Goal: Check status: Check status

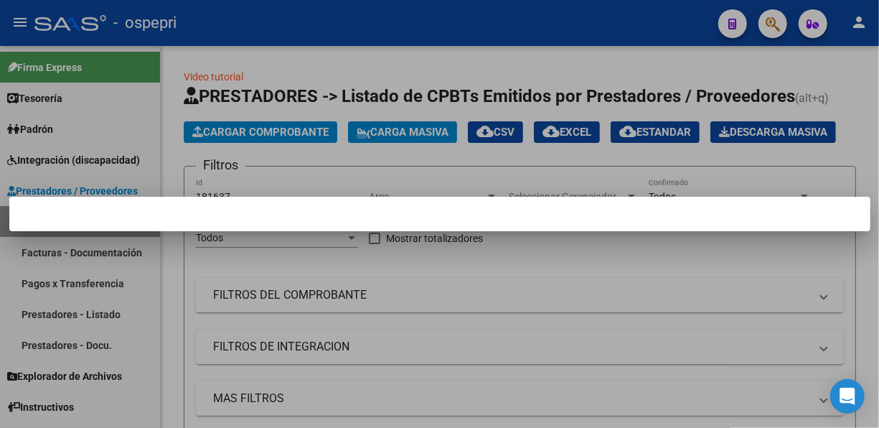
click at [757, 146] on div at bounding box center [439, 214] width 879 height 428
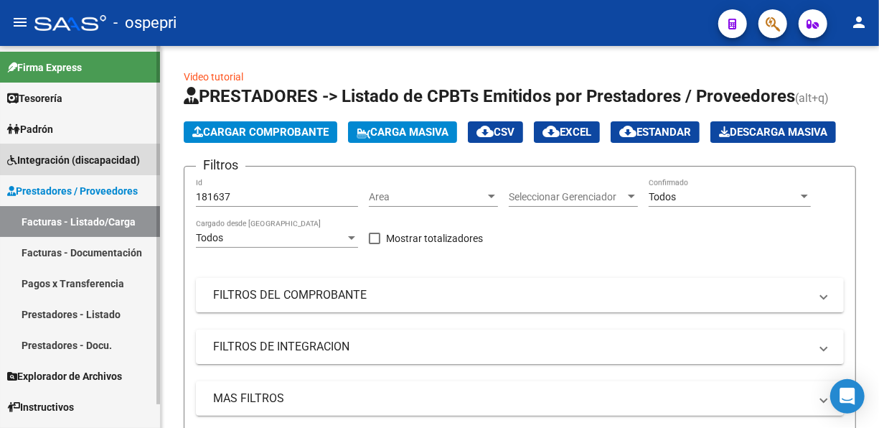
click at [77, 156] on span "Integración (discapacidad)" at bounding box center [73, 160] width 133 height 16
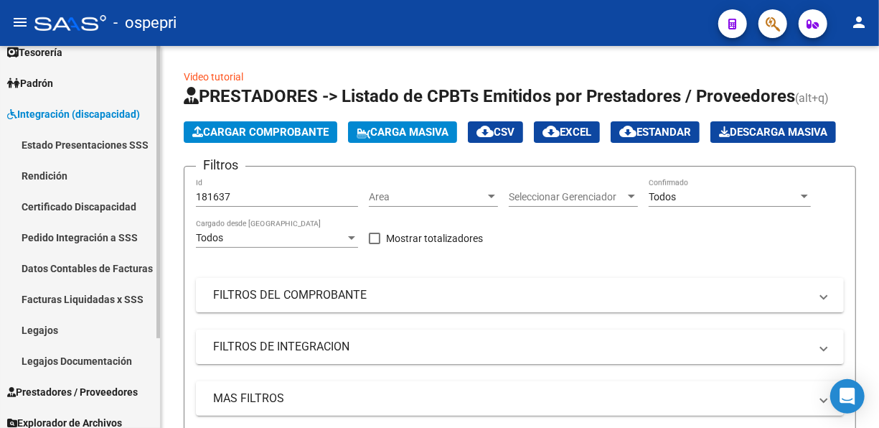
scroll to position [47, 0]
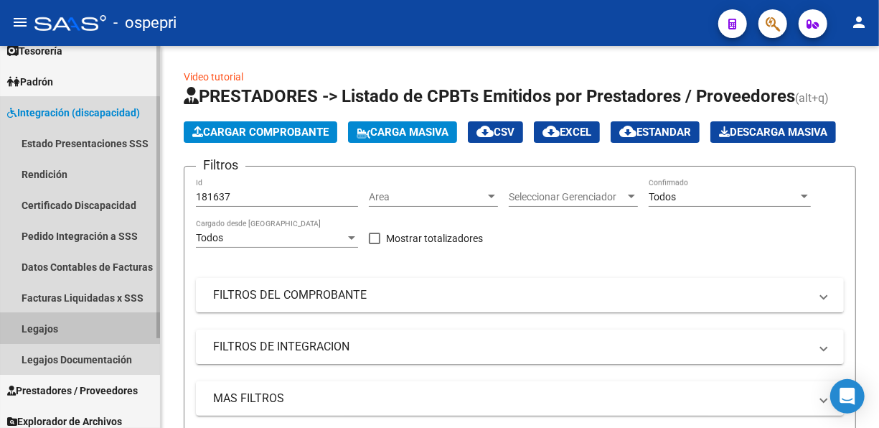
click at [27, 326] on link "Legajos" at bounding box center [80, 328] width 160 height 31
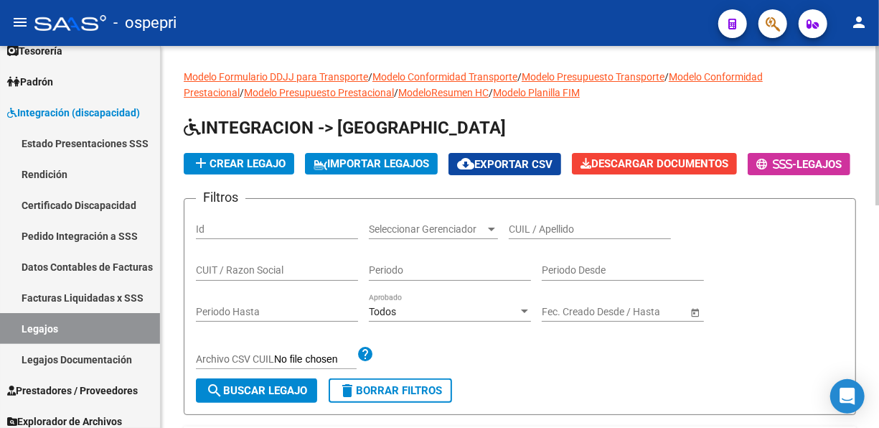
click at [521, 235] on input "CUIL / Apellido" at bounding box center [590, 229] width 162 height 12
paste input "59332928"
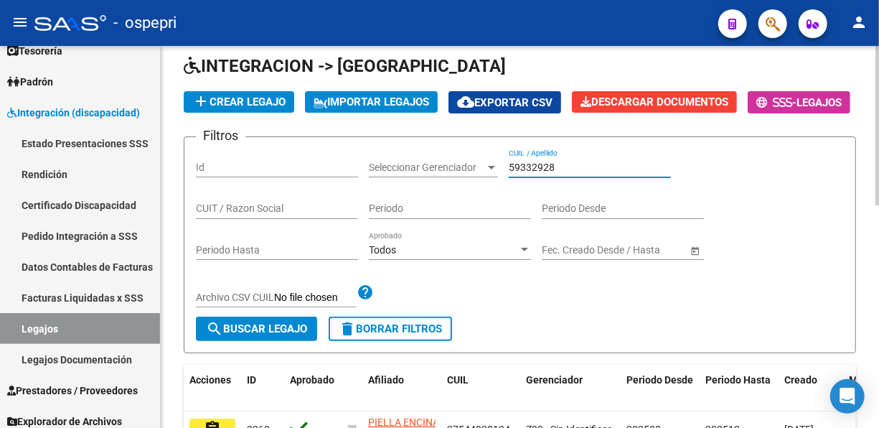
scroll to position [72, 0]
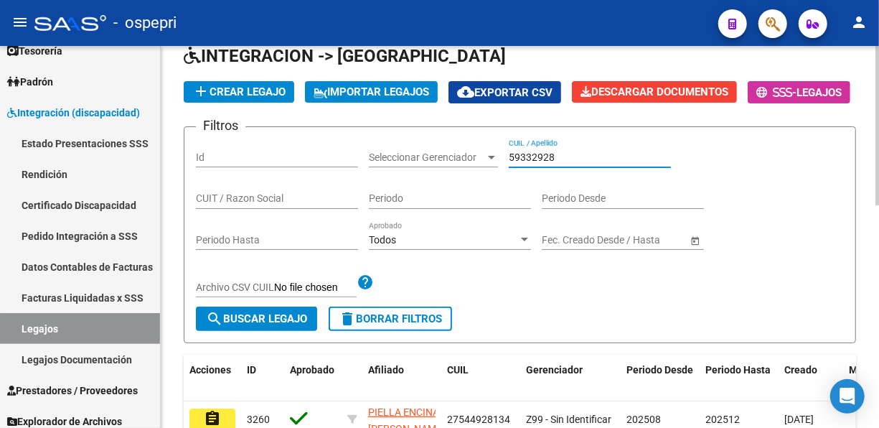
type input "59332928"
click at [271, 325] on span "search Buscar Legajo" at bounding box center [256, 318] width 101 height 13
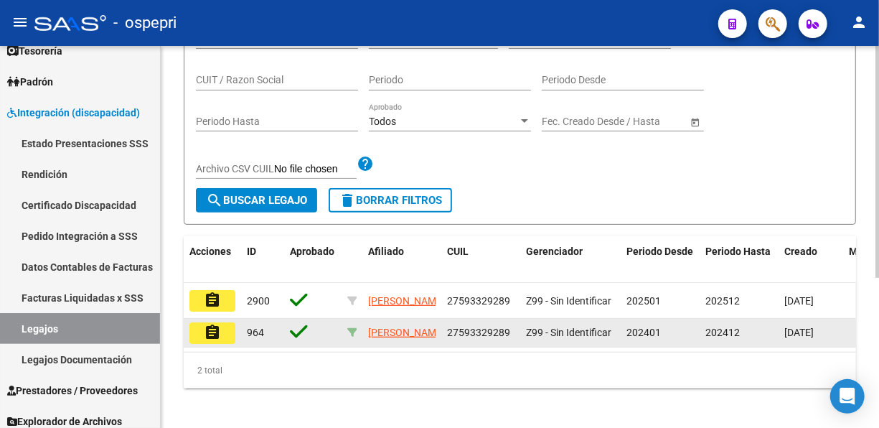
scroll to position [191, 0]
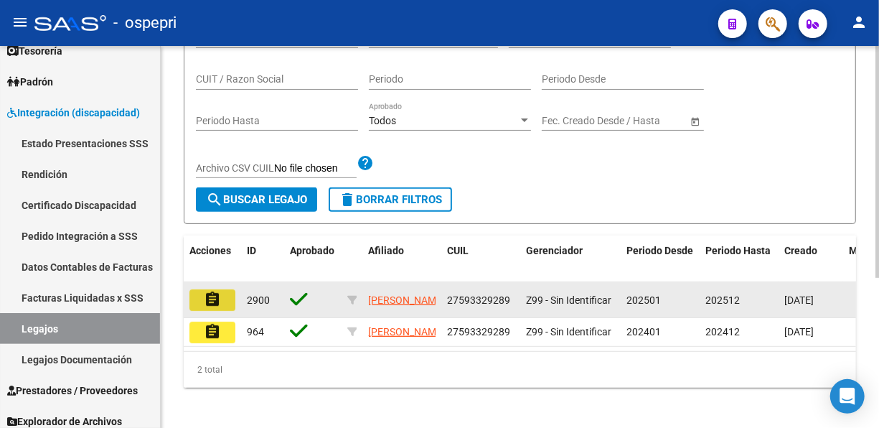
click at [213, 308] on mat-icon "assignment" at bounding box center [212, 299] width 17 height 17
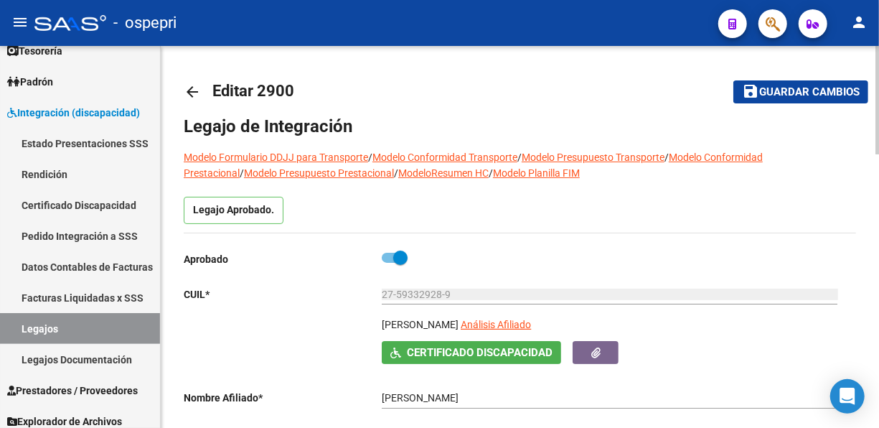
click at [189, 86] on mat-icon "arrow_back" at bounding box center [192, 91] width 17 height 17
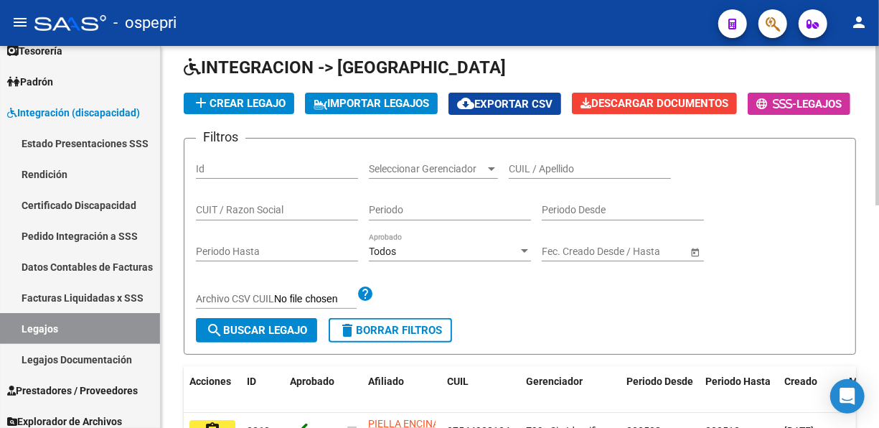
scroll to position [72, 0]
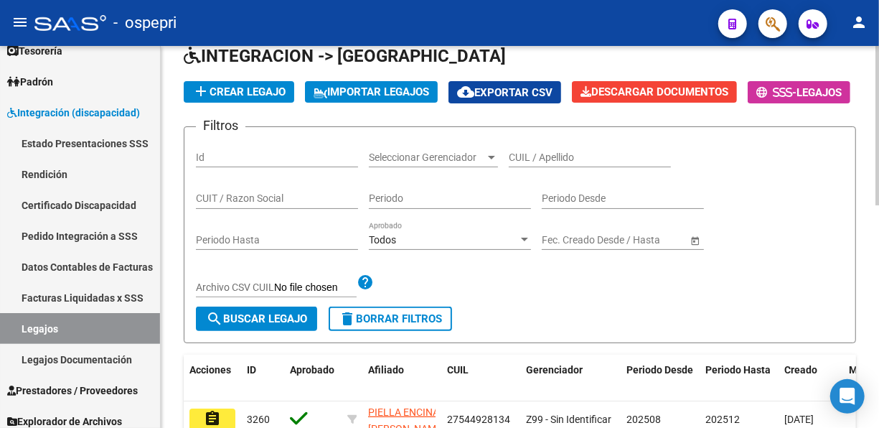
click at [524, 164] on input "CUIL / Apellido" at bounding box center [590, 157] width 162 height 12
paste input "53970909"
type input "53970909"
click at [275, 325] on span "search Buscar Legajo" at bounding box center [256, 318] width 101 height 13
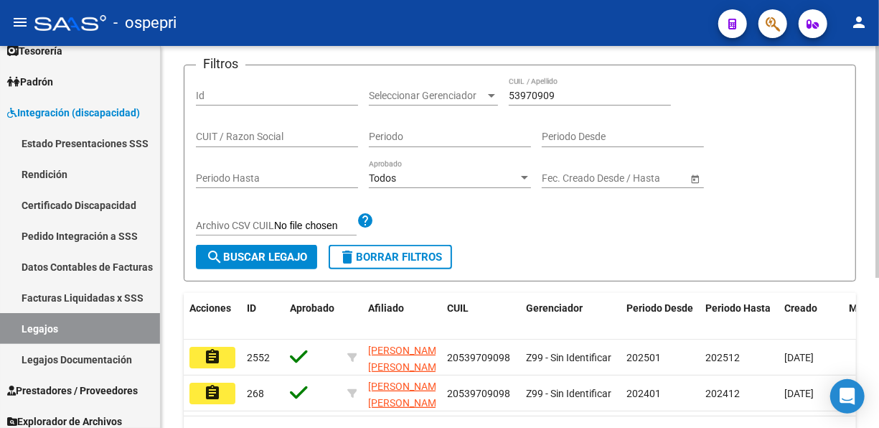
scroll to position [239, 0]
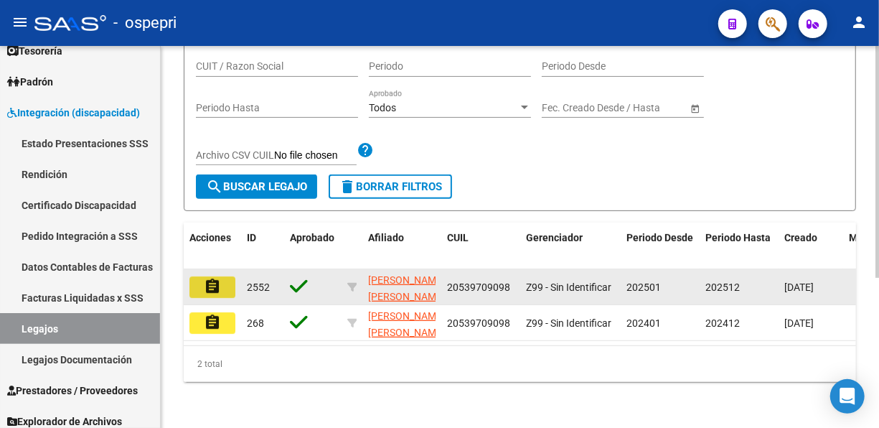
click at [215, 282] on mat-icon "assignment" at bounding box center [212, 286] width 17 height 17
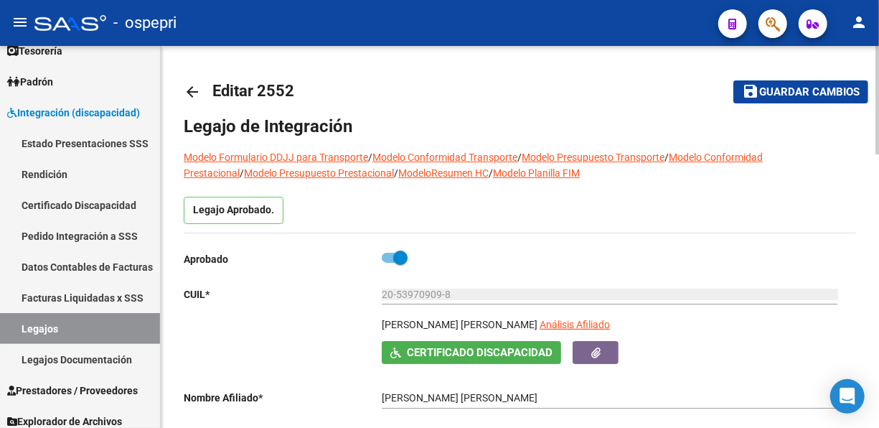
click at [192, 86] on mat-icon "arrow_back" at bounding box center [192, 91] width 17 height 17
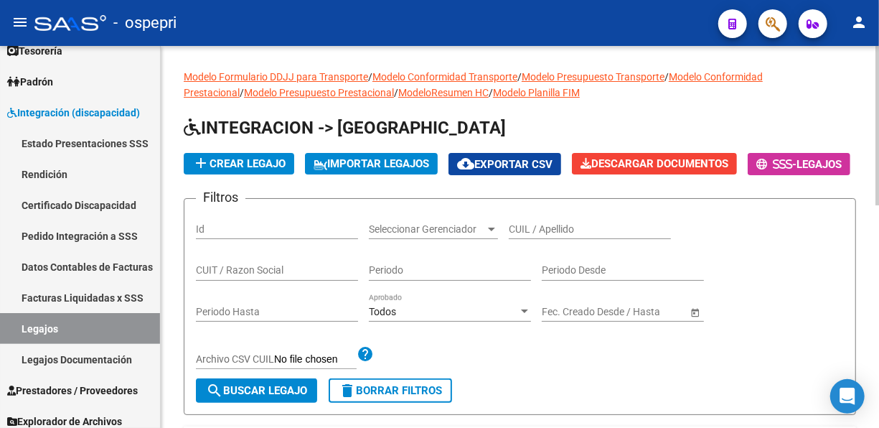
click at [525, 235] on input "CUIL / Apellido" at bounding box center [590, 229] width 162 height 12
paste input "58646445"
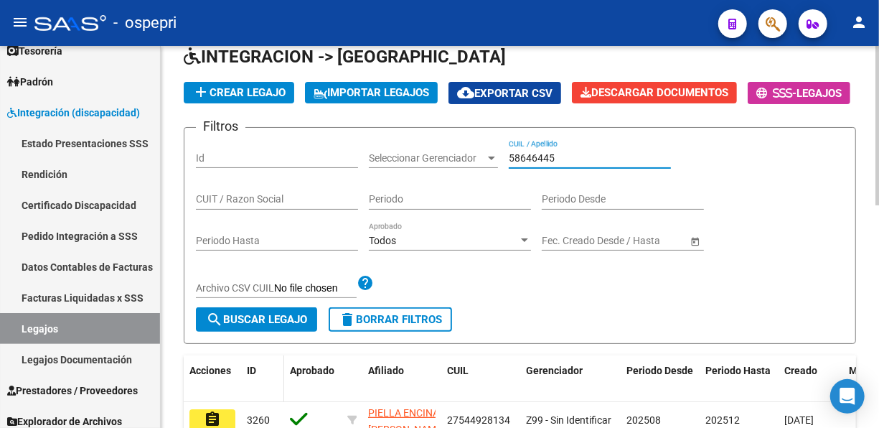
scroll to position [72, 0]
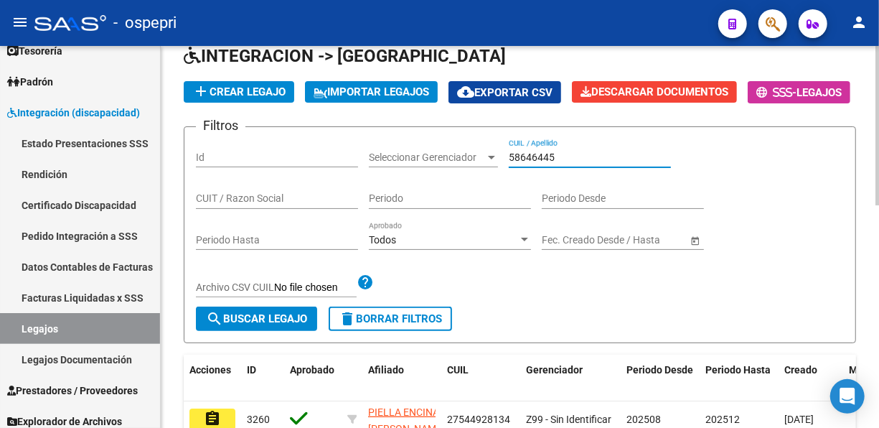
type input "58646445"
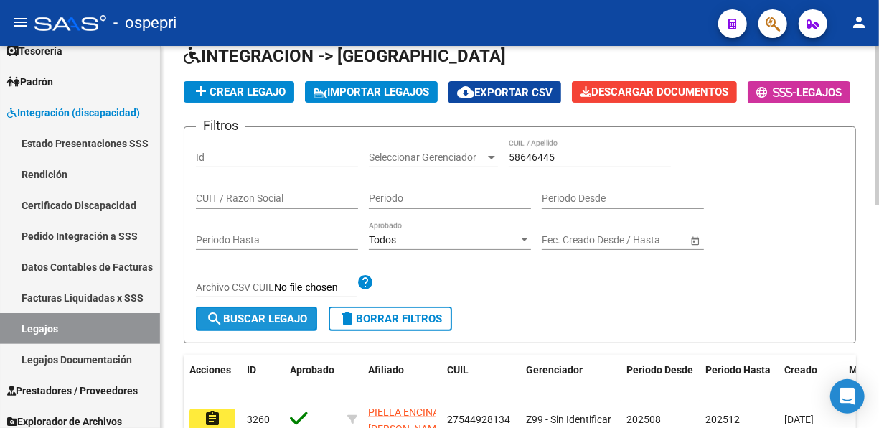
click at [265, 331] on button "search Buscar Legajo" at bounding box center [256, 318] width 121 height 24
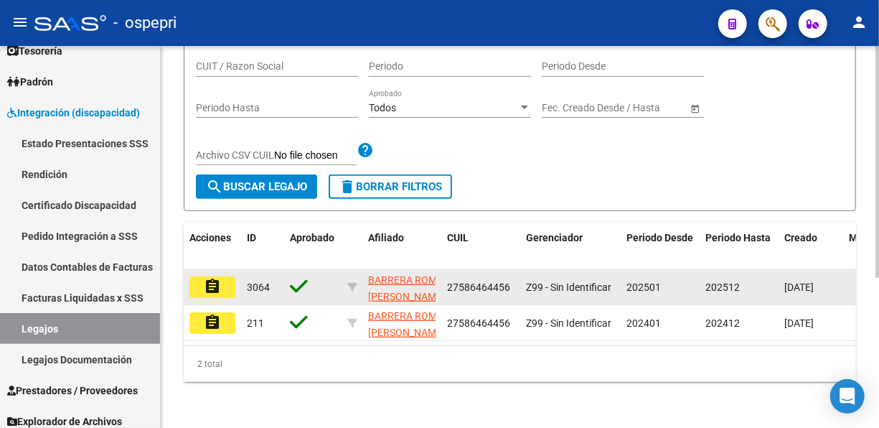
scroll to position [239, 0]
click at [203, 280] on button "assignment" at bounding box center [212, 287] width 46 height 22
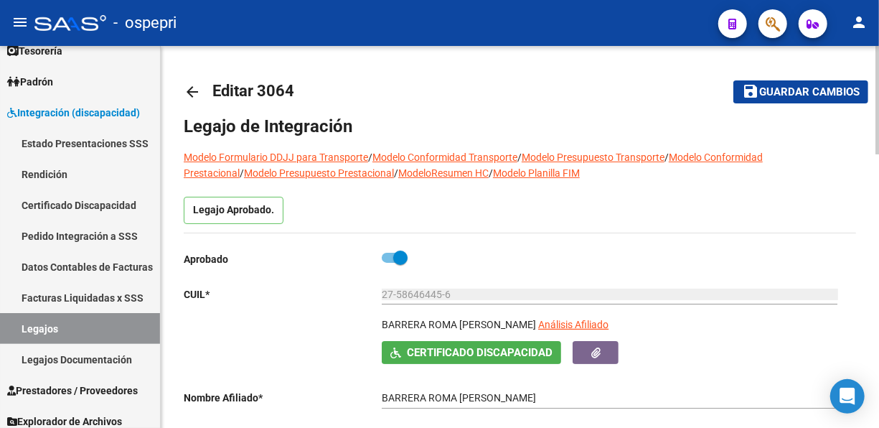
click at [198, 95] on mat-icon "arrow_back" at bounding box center [192, 91] width 17 height 17
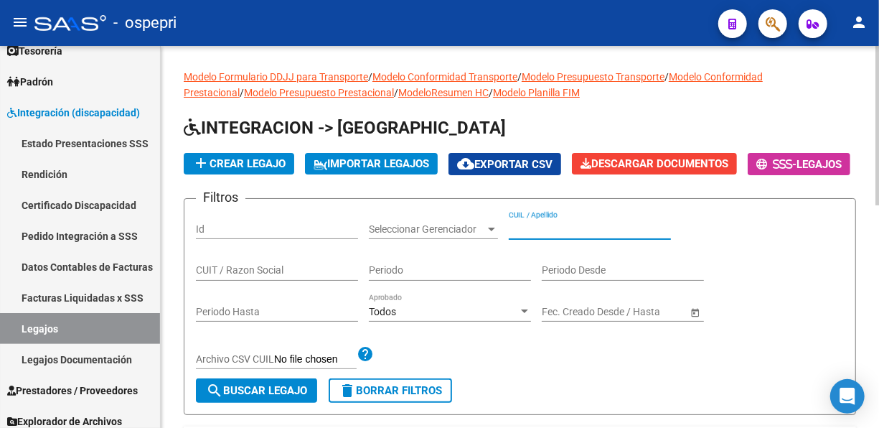
click at [539, 235] on input "CUIL / Apellido" at bounding box center [590, 229] width 162 height 12
paste input "95396159"
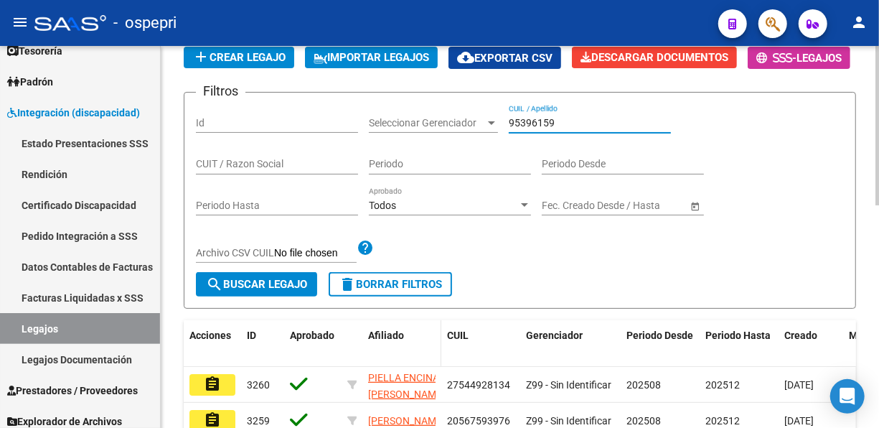
scroll to position [167, 0]
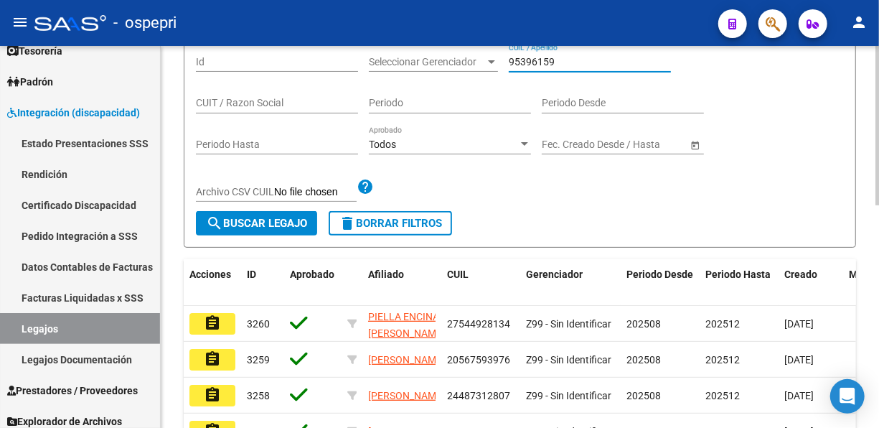
type input "95396159"
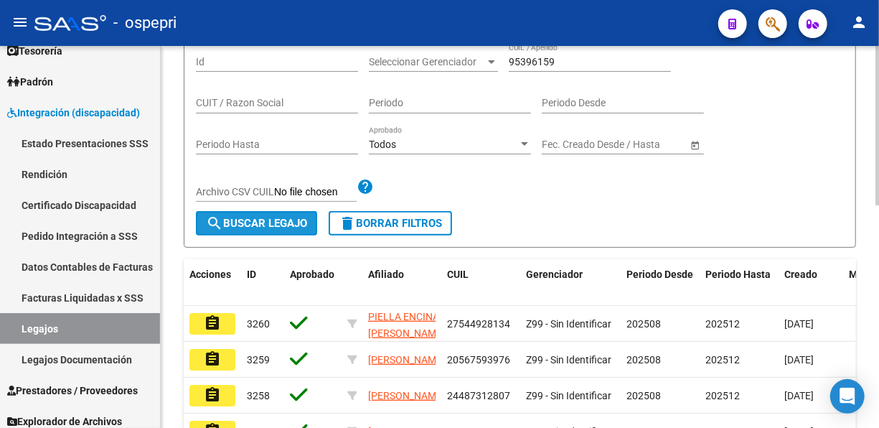
click at [244, 230] on span "search Buscar Legajo" at bounding box center [256, 223] width 101 height 13
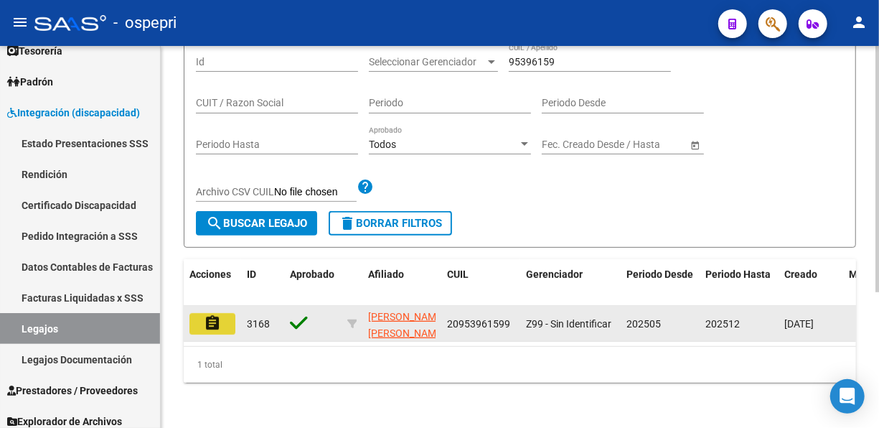
click at [212, 331] on mat-icon "assignment" at bounding box center [212, 322] width 17 height 17
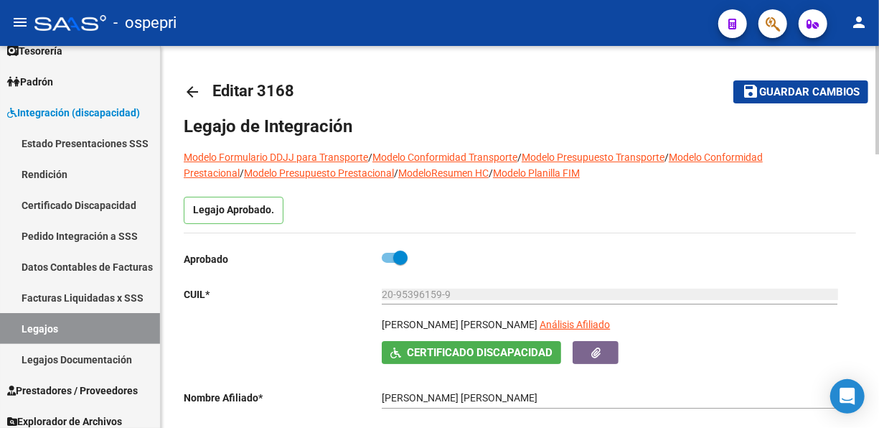
click at [196, 85] on mat-icon "arrow_back" at bounding box center [192, 91] width 17 height 17
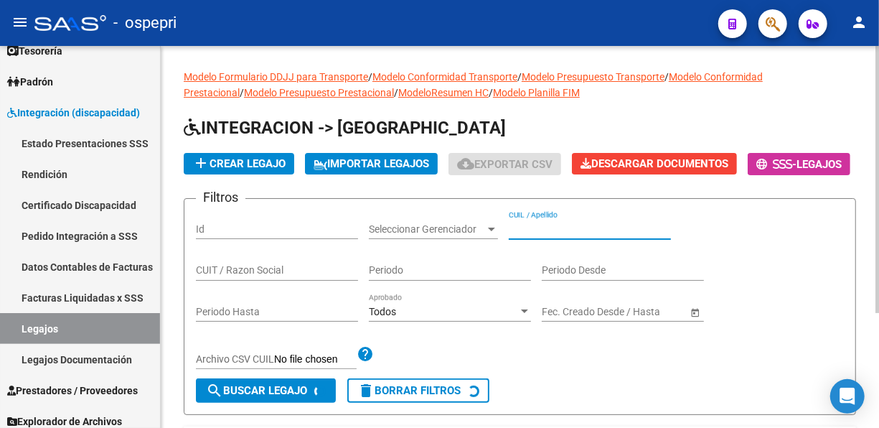
click at [527, 235] on input "CUIL / Apellido" at bounding box center [590, 229] width 162 height 12
paste input "53562137"
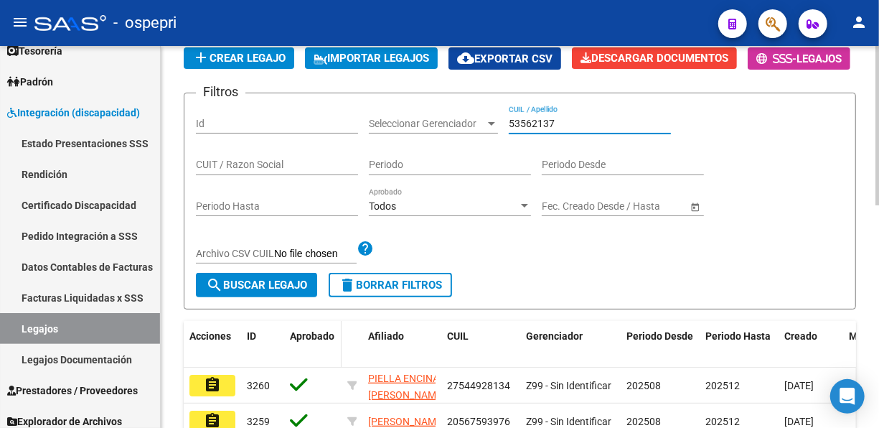
scroll to position [119, 0]
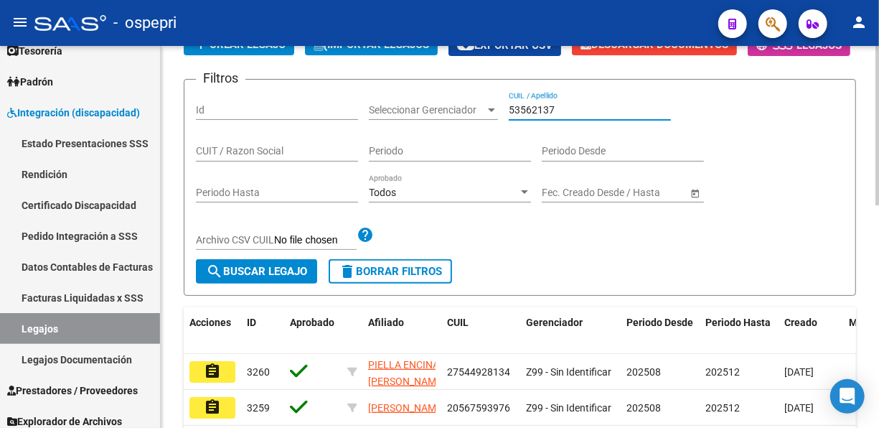
type input "53562137"
click at [287, 278] on span "search Buscar Legajo" at bounding box center [256, 271] width 101 height 13
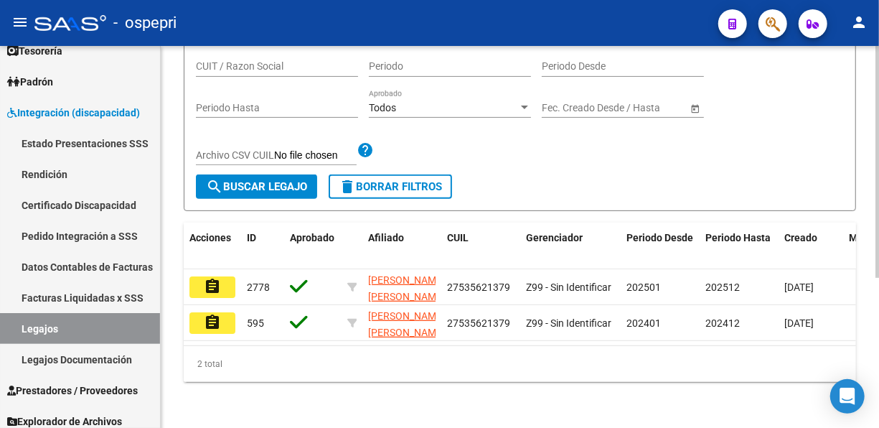
scroll to position [239, 0]
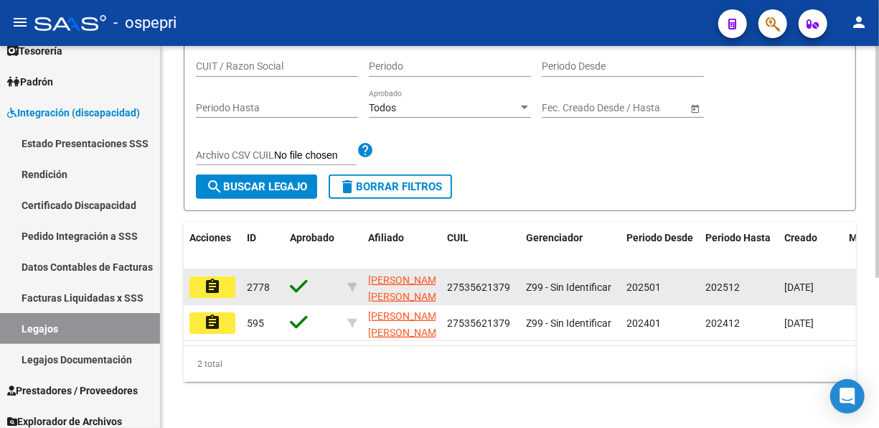
click at [225, 279] on button "assignment" at bounding box center [212, 287] width 46 height 22
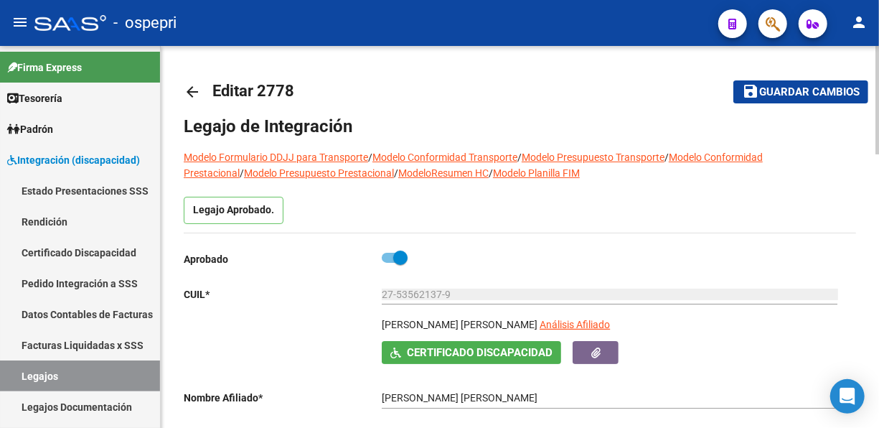
click at [192, 90] on mat-icon "arrow_back" at bounding box center [192, 91] width 17 height 17
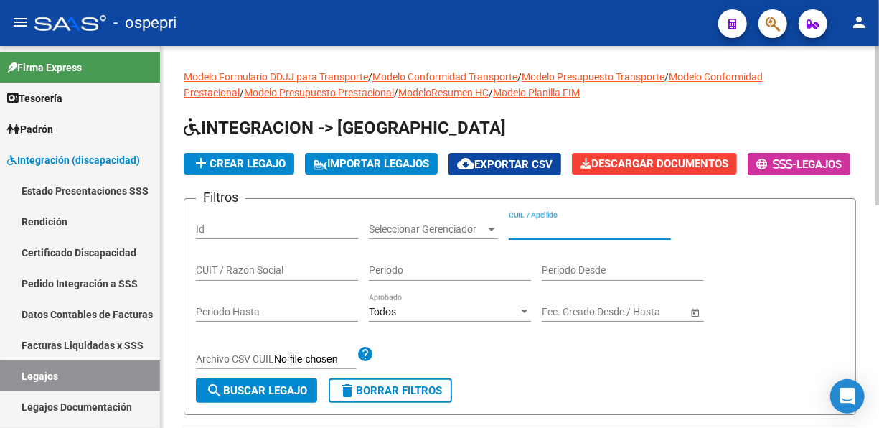
click at [534, 235] on input "CUIL / Apellido" at bounding box center [590, 229] width 162 height 12
paste input "20477374"
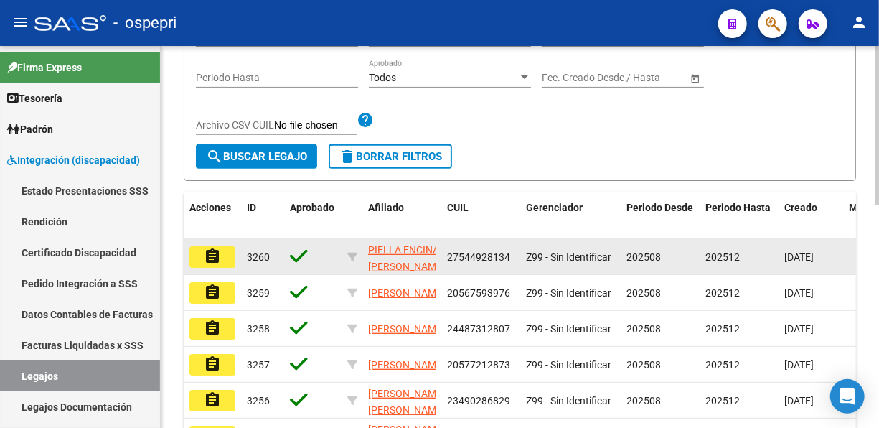
scroll to position [239, 0]
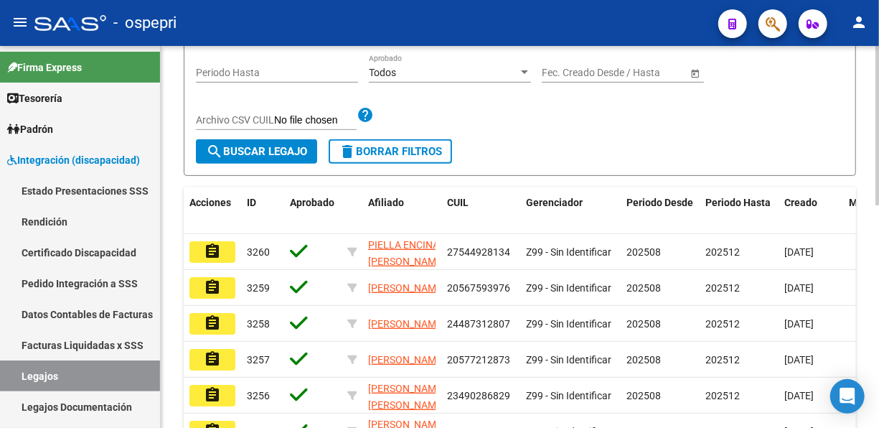
type input "20477374"
click at [247, 158] on span "search Buscar Legajo" at bounding box center [256, 151] width 101 height 13
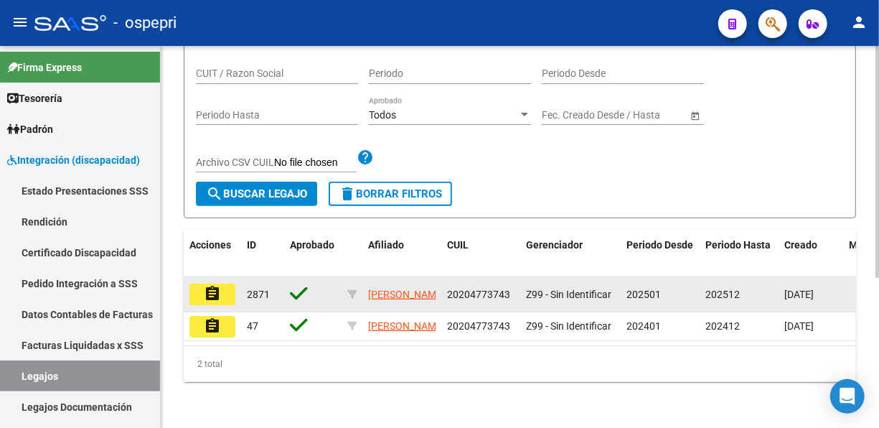
scroll to position [247, 0]
click at [214, 285] on mat-icon "assignment" at bounding box center [212, 293] width 17 height 17
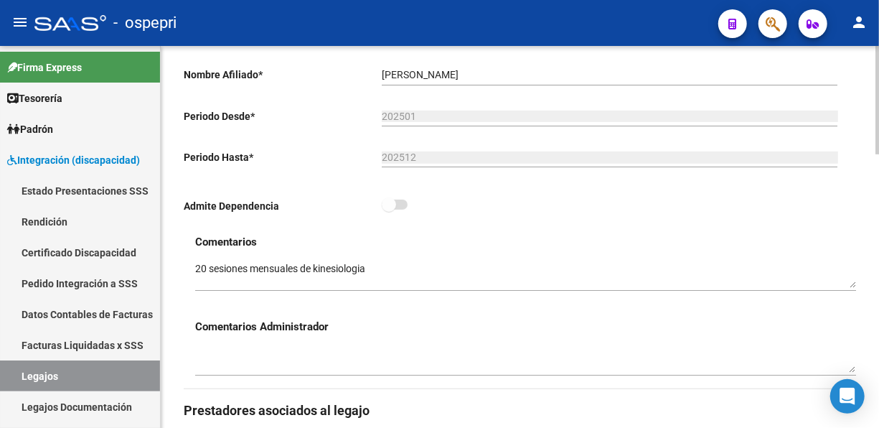
scroll to position [334, 0]
